Goal: Transaction & Acquisition: Purchase product/service

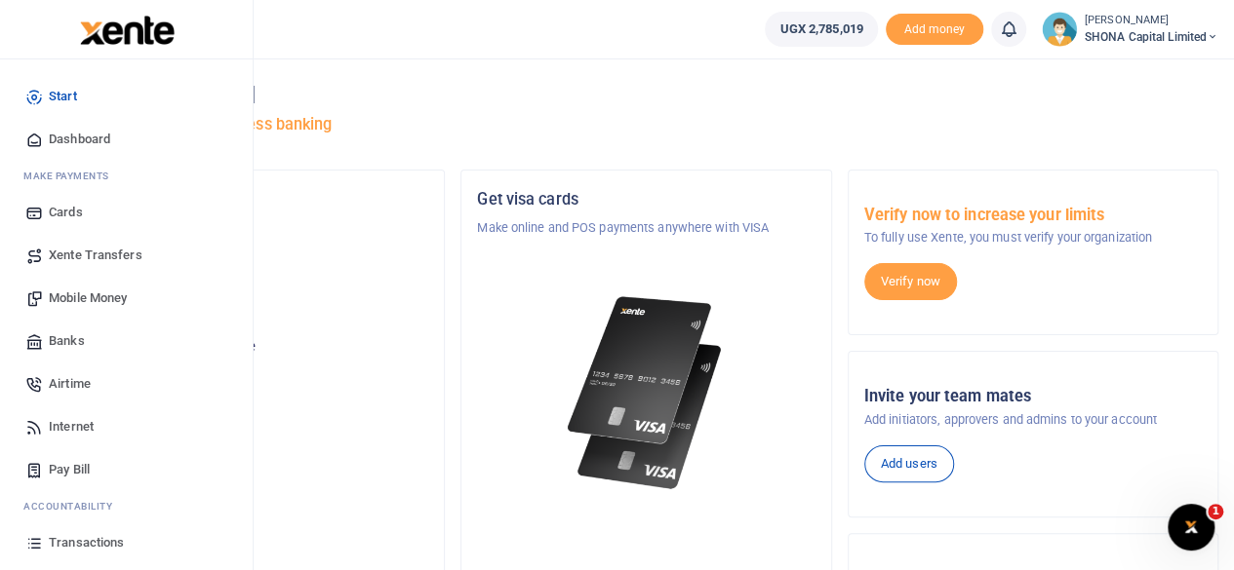
click at [73, 295] on span "Mobile Money" at bounding box center [88, 299] width 78 height 20
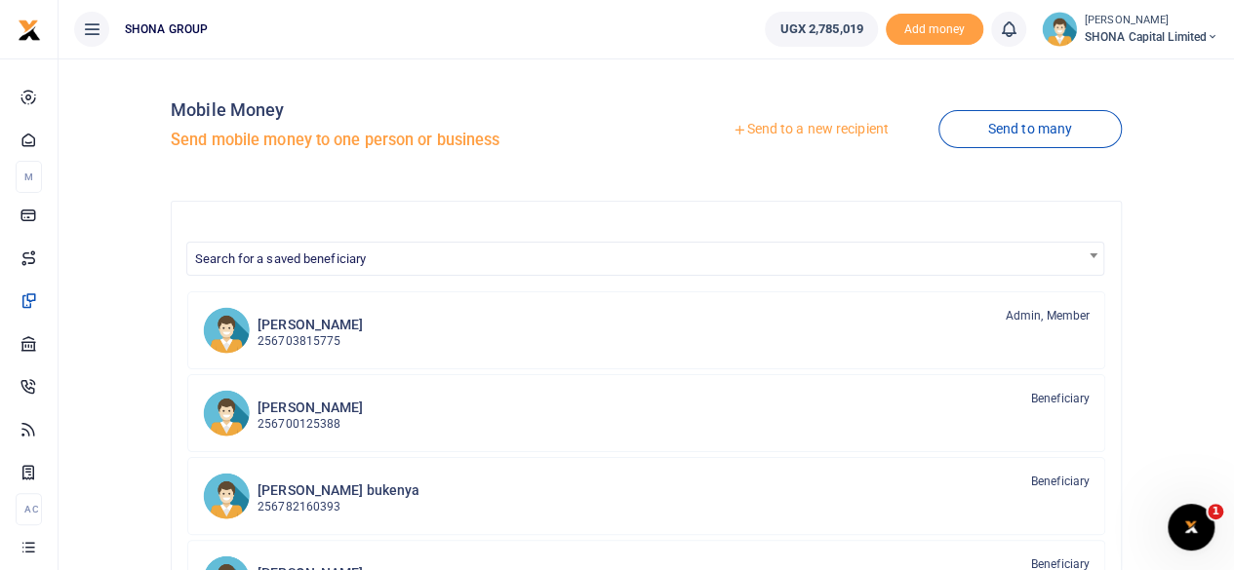
click at [841, 121] on link "Send to a new recipient" at bounding box center [810, 129] width 255 height 35
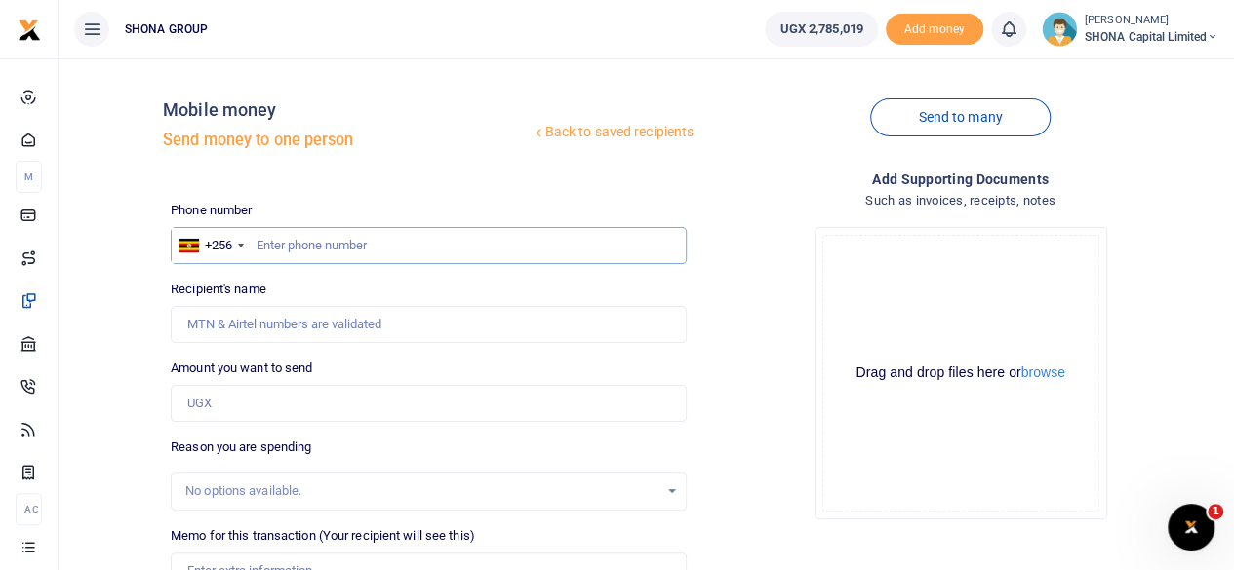
click at [356, 241] on input "text" at bounding box center [429, 245] width 516 height 37
type input "0778478655"
type input "Christine Nabirinzi"
type input "0778478655"
click at [292, 397] on input "Amount you want to send" at bounding box center [429, 403] width 516 height 37
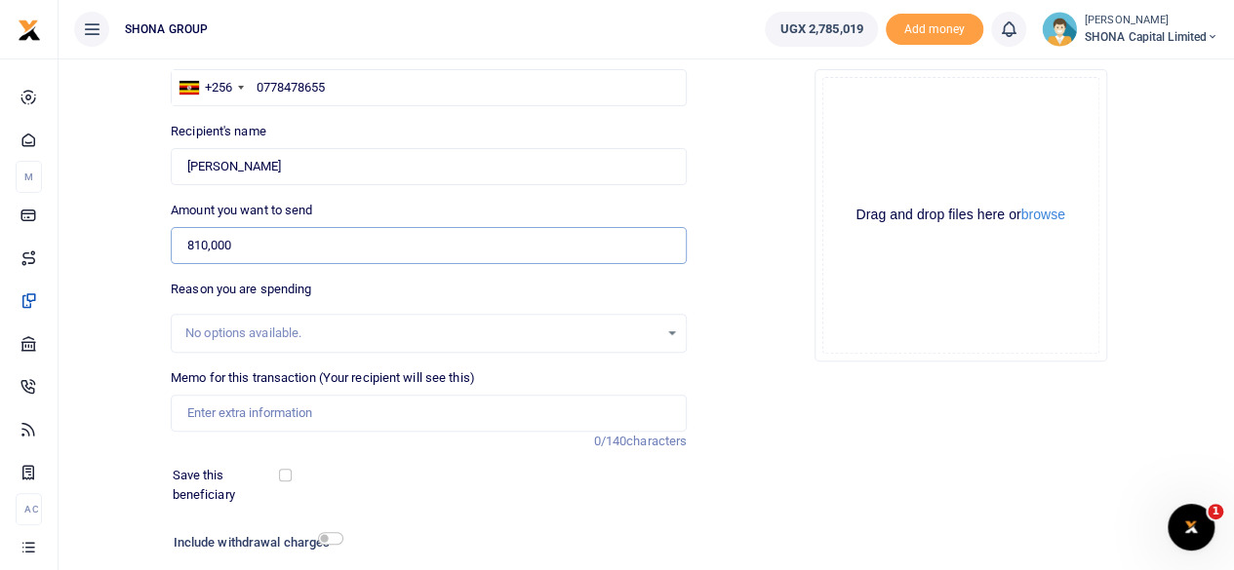
scroll to position [195, 0]
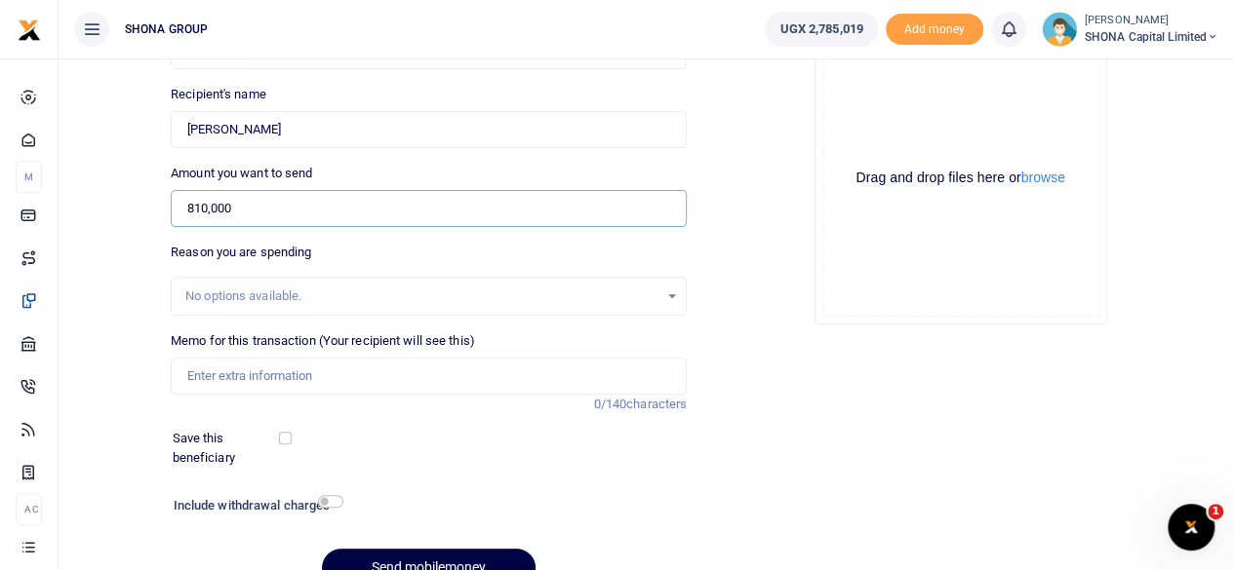
type input "810,000"
click at [295, 377] on input "Memo for this transaction (Your recipient will see this)" at bounding box center [429, 376] width 516 height 37
type input "b"
click at [192, 379] on input "office Supplies and toiletry" at bounding box center [429, 376] width 516 height 37
click at [380, 376] on input "Being office Supplies and toiletry" at bounding box center [429, 376] width 516 height 37
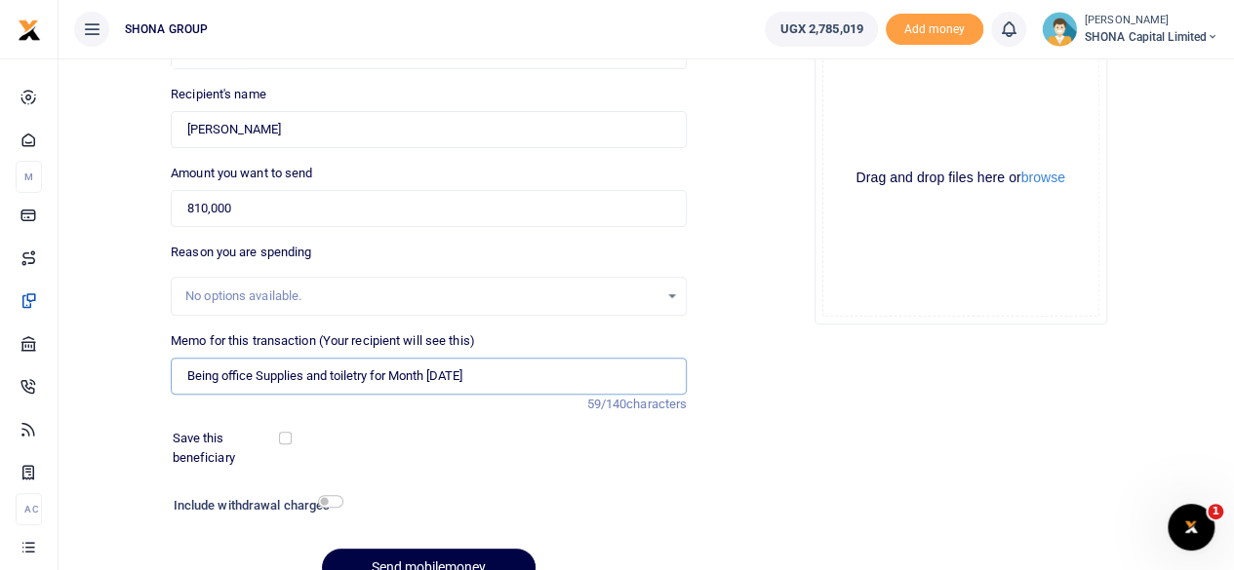
type input "Being office Supplies and toiletry for Month September 2025"
click at [517, 452] on div "Save this beneficiary" at bounding box center [417, 448] width 504 height 38
drag, startPoint x: 538, startPoint y: 375, endPoint x: 168, endPoint y: 365, distance: 370.7
click at [168, 365] on div "Memo for this transaction (Your recipient will see this) Being office Supplies …" at bounding box center [428, 373] width 531 height 83
click at [287, 436] on input "checkbox" at bounding box center [285, 438] width 13 height 13
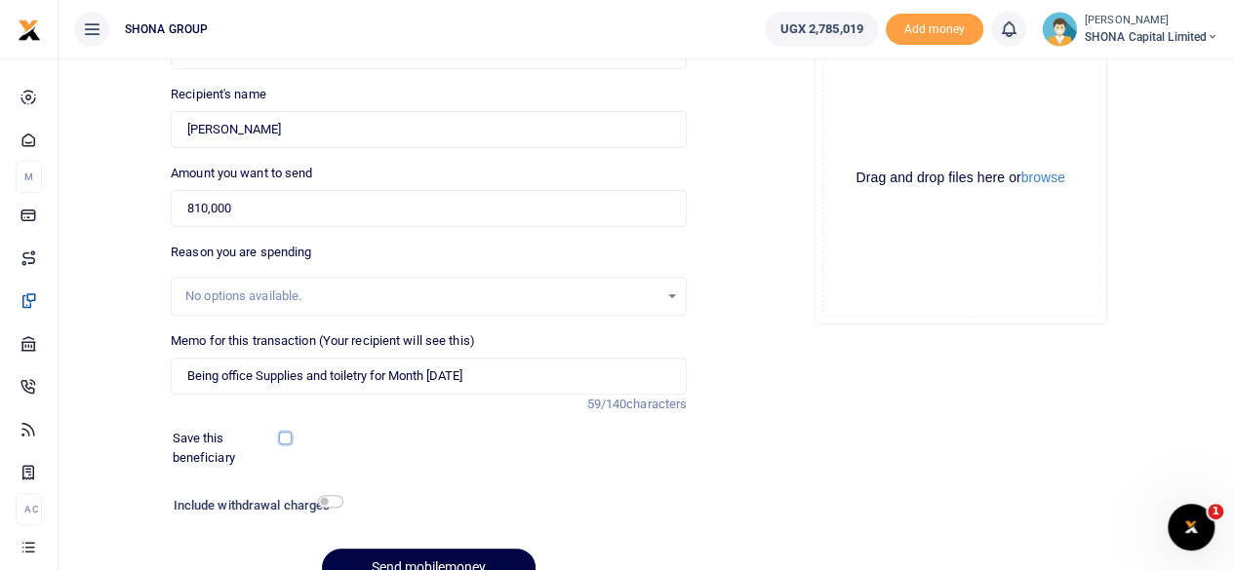
checkbox input "true"
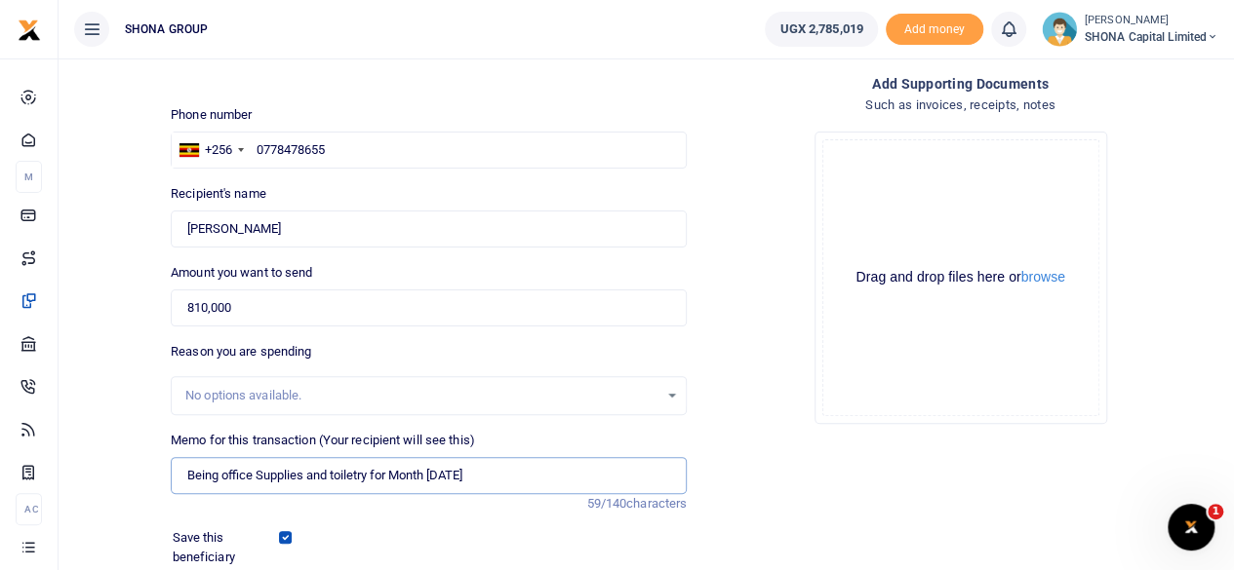
scroll to position [291, 0]
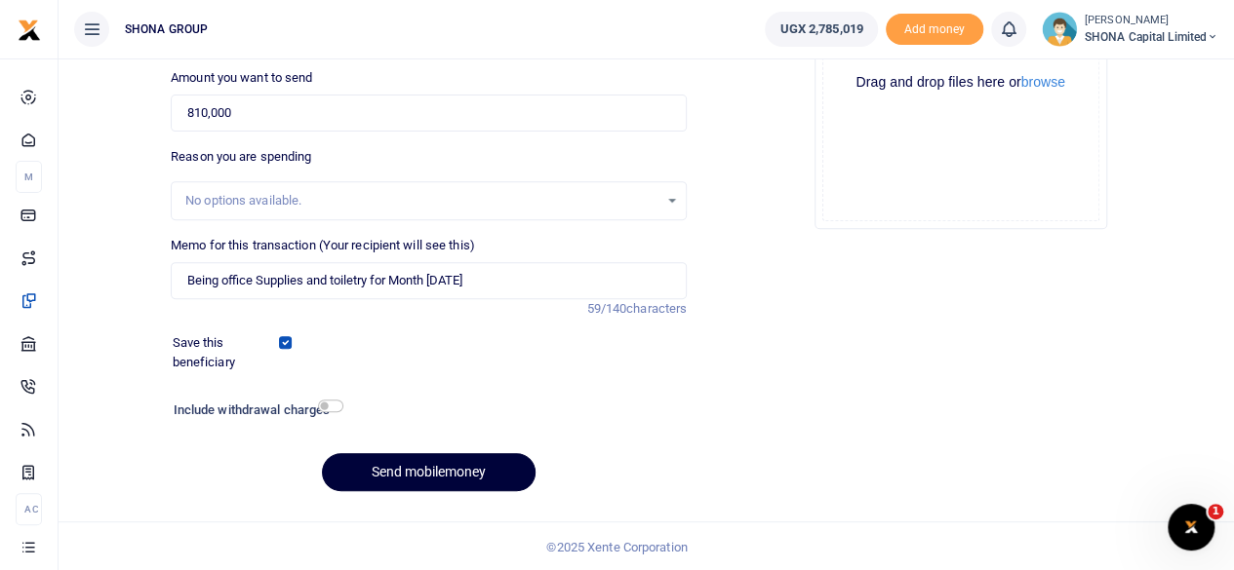
click at [397, 466] on button "Send mobilemoney" at bounding box center [429, 472] width 214 height 38
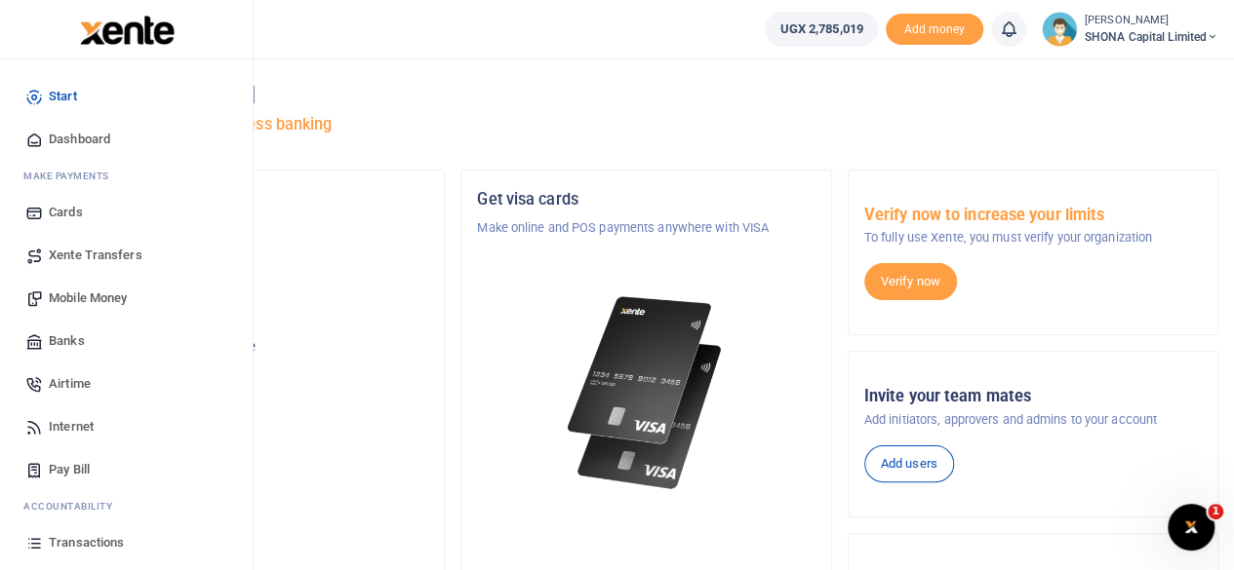
click at [99, 294] on span "Mobile Money" at bounding box center [88, 299] width 78 height 20
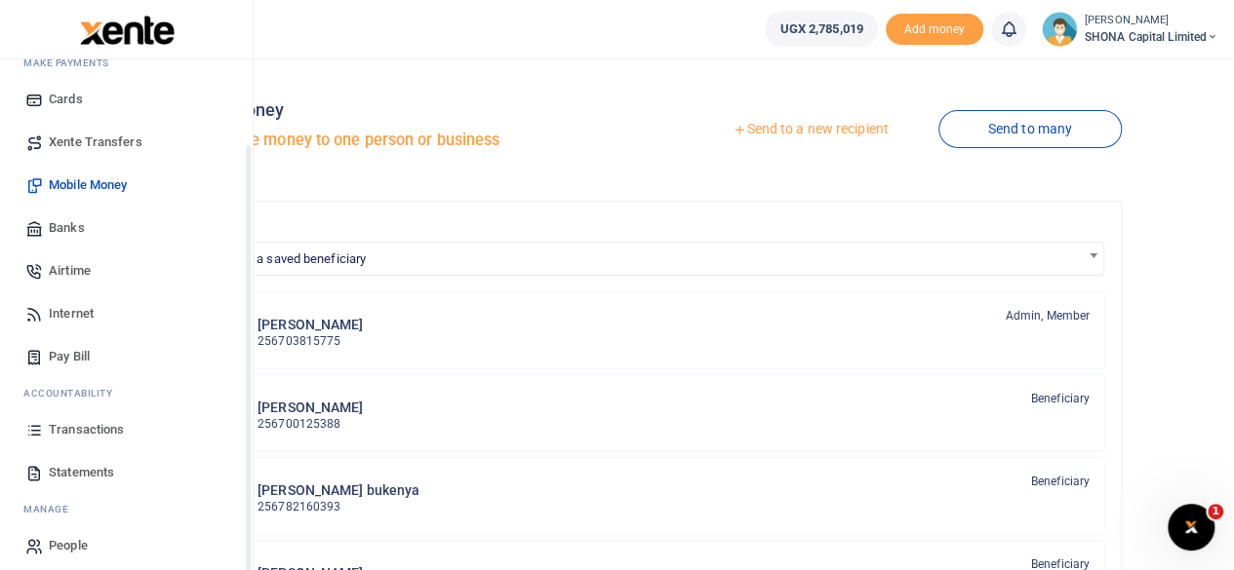
scroll to position [125, 0]
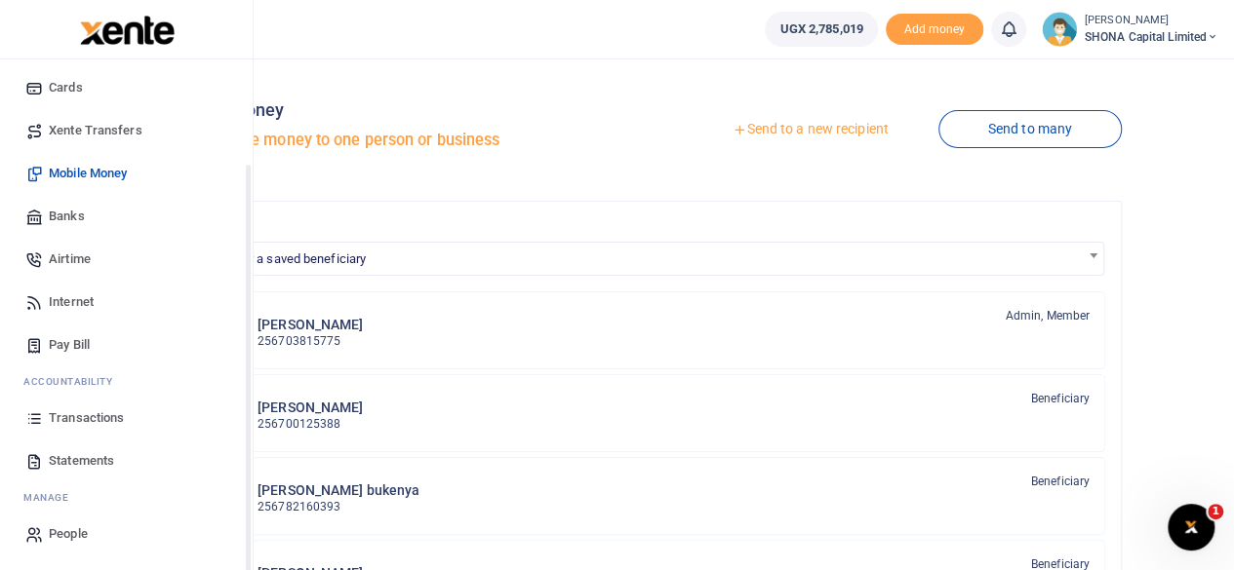
click at [65, 459] on span "Statements" at bounding box center [81, 462] width 65 height 20
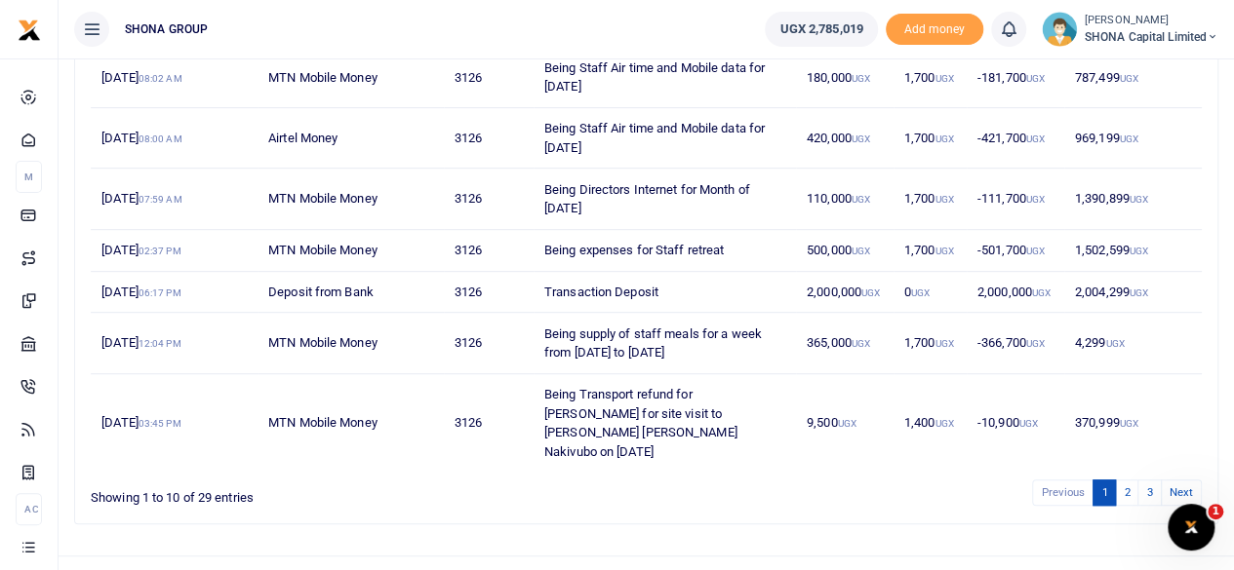
scroll to position [453, 0]
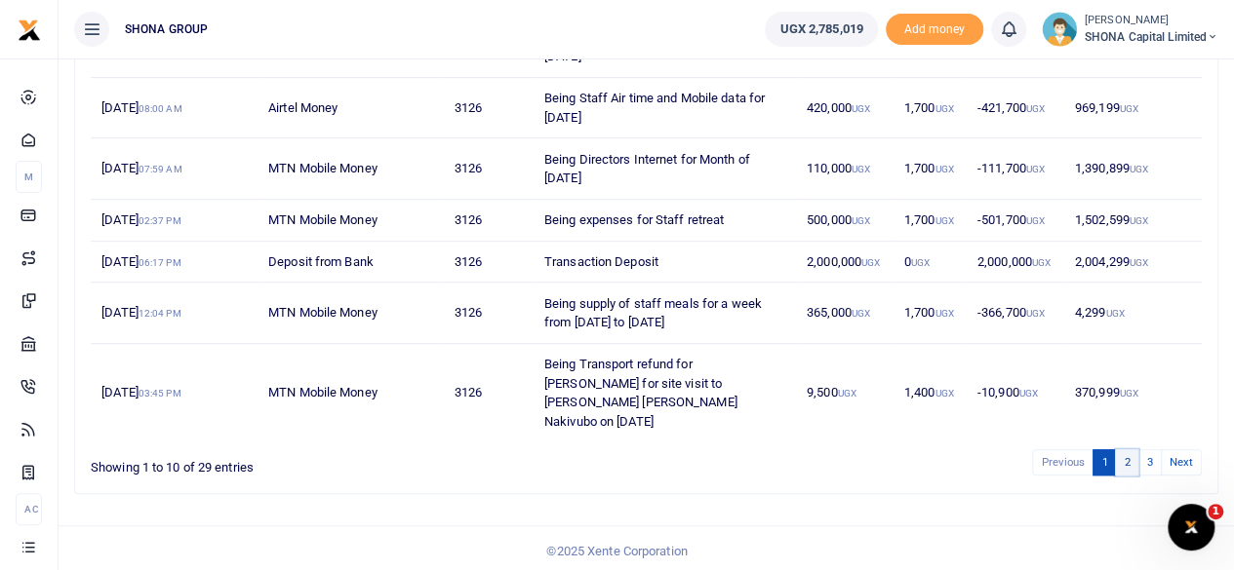
click at [1129, 455] on link "2" at bounding box center [1126, 463] width 23 height 26
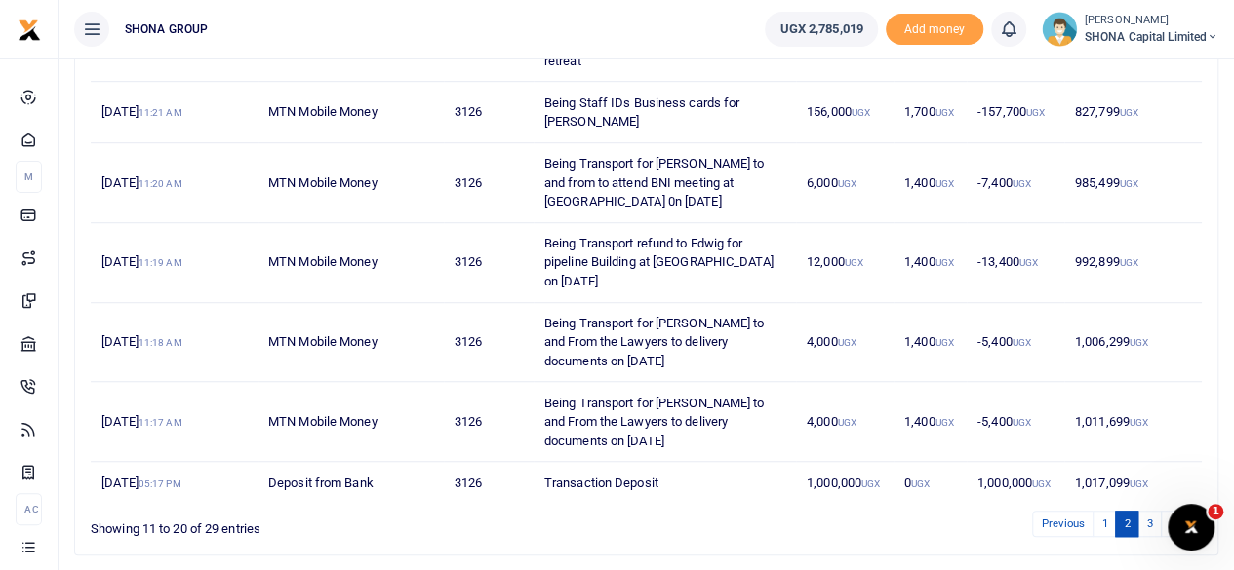
scroll to position [587, 0]
